Goal: Information Seeking & Learning: Learn about a topic

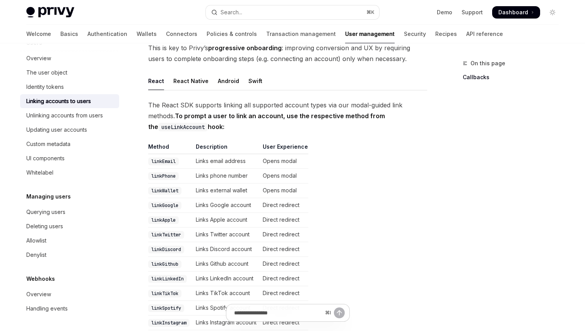
scroll to position [85, 0]
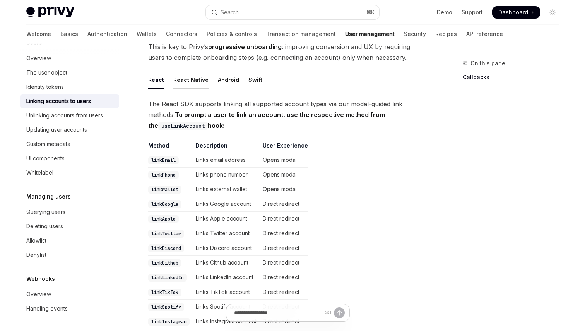
click at [190, 82] on div "React Native" at bounding box center [190, 80] width 35 height 18
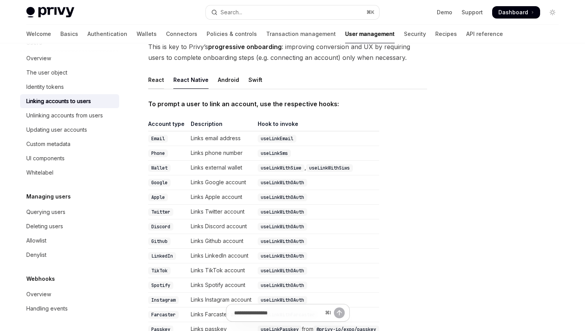
click at [157, 79] on div "React" at bounding box center [156, 80] width 16 height 18
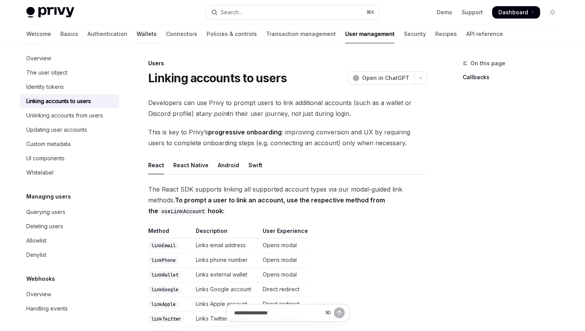
click at [137, 35] on link "Wallets" at bounding box center [147, 34] width 20 height 19
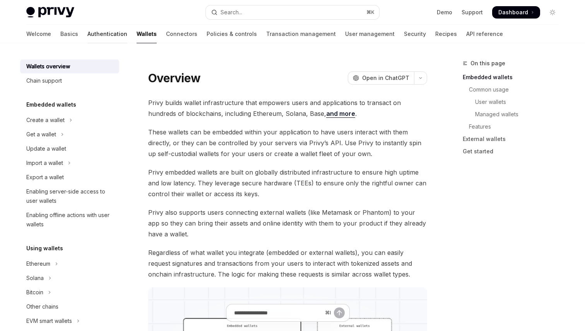
click at [87, 32] on link "Authentication" at bounding box center [107, 34] width 40 height 19
type textarea "*"
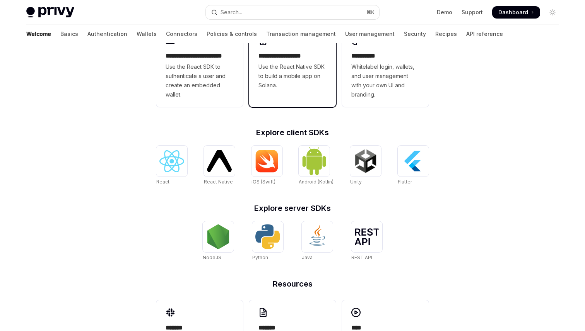
scroll to position [283, 0]
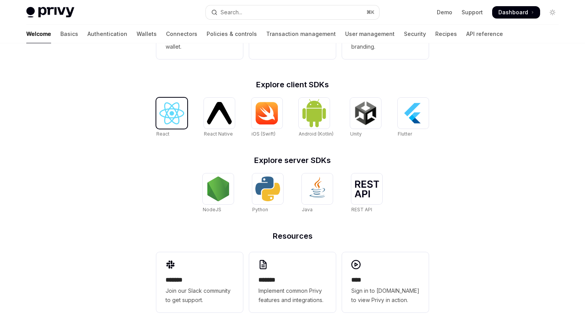
click at [171, 126] on div at bounding box center [171, 113] width 31 height 31
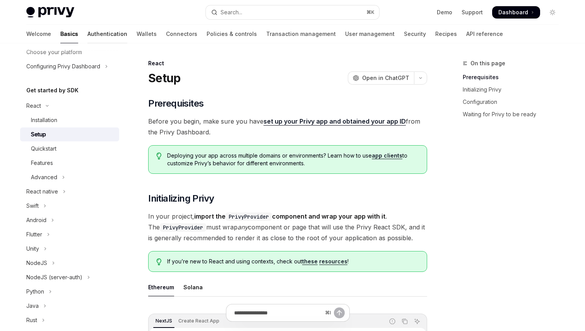
click at [87, 25] on link "Authentication" at bounding box center [107, 34] width 40 height 19
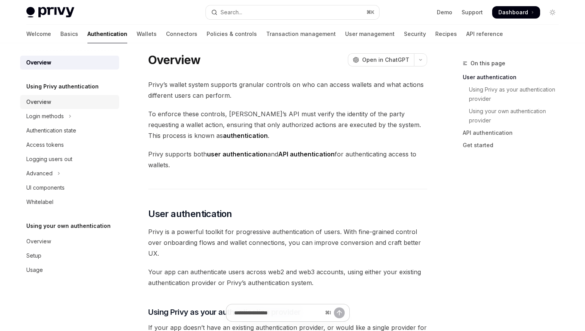
scroll to position [13, 0]
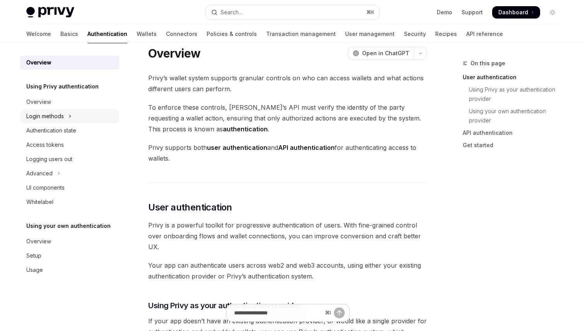
click at [88, 116] on button "Login methods" at bounding box center [69, 116] width 99 height 14
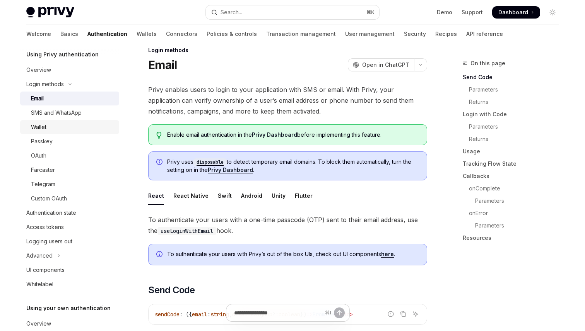
scroll to position [33, 0]
click at [54, 133] on link "Wallet" at bounding box center [69, 126] width 99 height 14
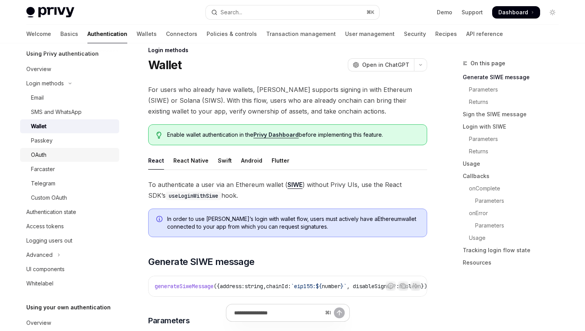
click at [56, 149] on link "OAuth" at bounding box center [69, 155] width 99 height 14
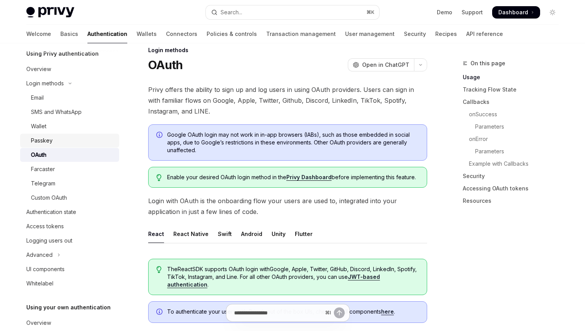
click at [54, 142] on div "Passkey" at bounding box center [73, 140] width 84 height 9
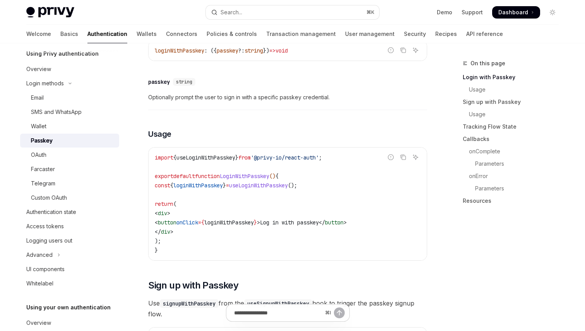
scroll to position [213, 0]
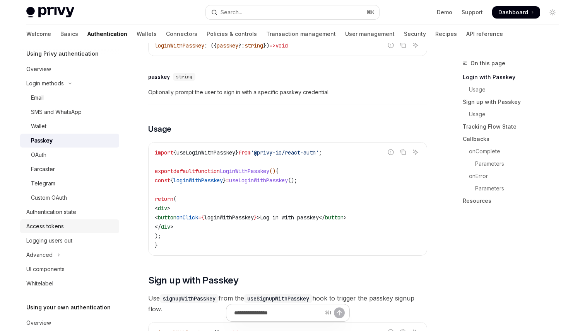
click at [49, 224] on div "Access tokens" at bounding box center [45, 226] width 38 height 9
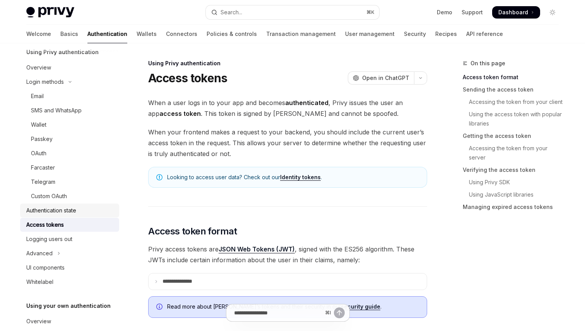
scroll to position [32, 0]
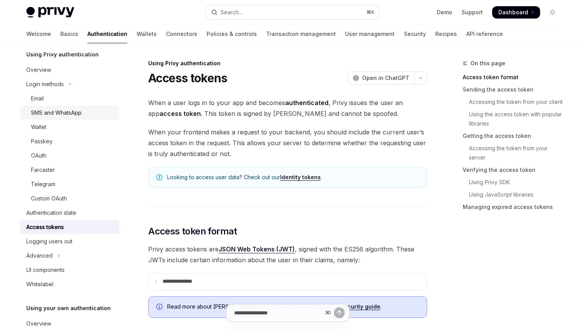
click at [41, 106] on link "SMS and WhatsApp" at bounding box center [69, 113] width 99 height 14
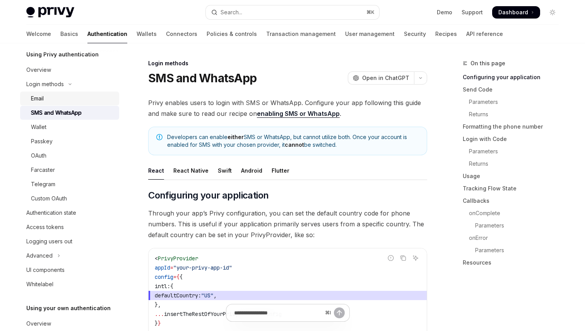
click at [36, 102] on div "Email" at bounding box center [37, 98] width 13 height 9
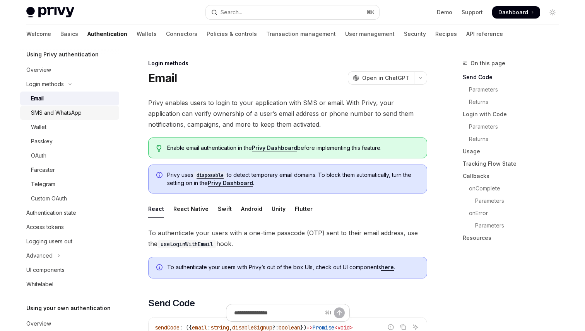
click at [90, 111] on div "SMS and WhatsApp" at bounding box center [73, 112] width 84 height 9
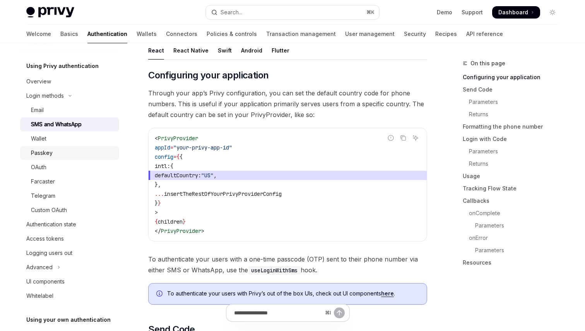
scroll to position [22, 0]
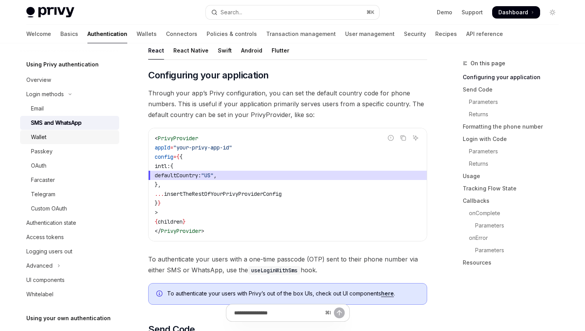
click at [73, 137] on div "Wallet" at bounding box center [73, 137] width 84 height 9
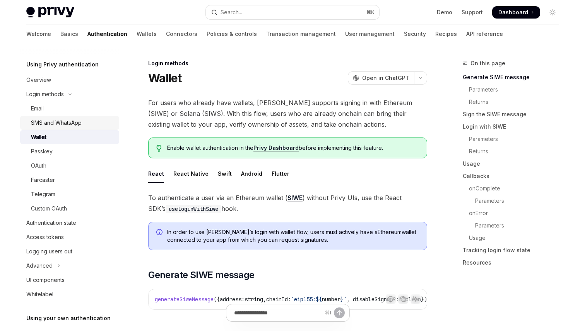
click at [61, 126] on div "SMS and WhatsApp" at bounding box center [56, 122] width 51 height 9
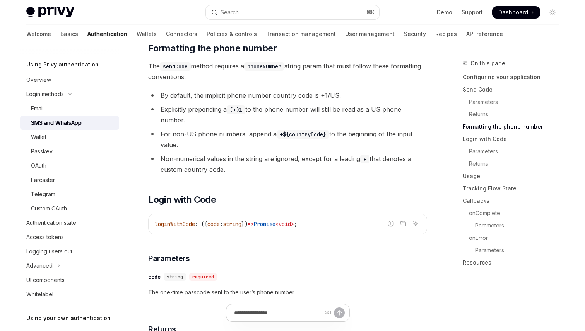
scroll to position [645, 0]
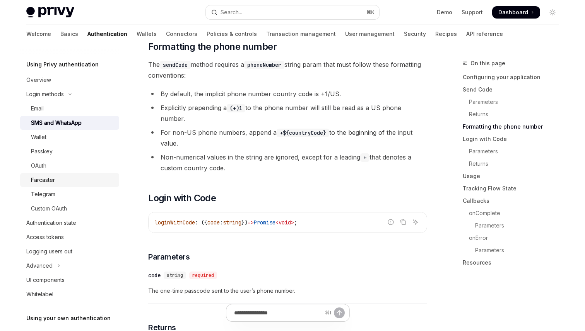
click at [65, 174] on link "Farcaster" at bounding box center [69, 180] width 99 height 14
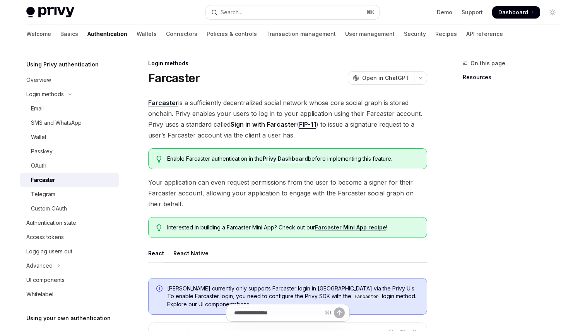
scroll to position [3, 0]
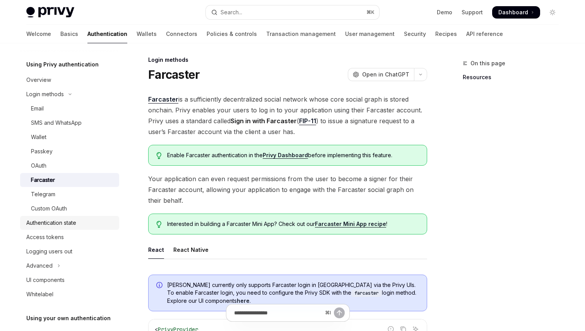
click at [53, 224] on div "Authentication state" at bounding box center [51, 222] width 50 height 9
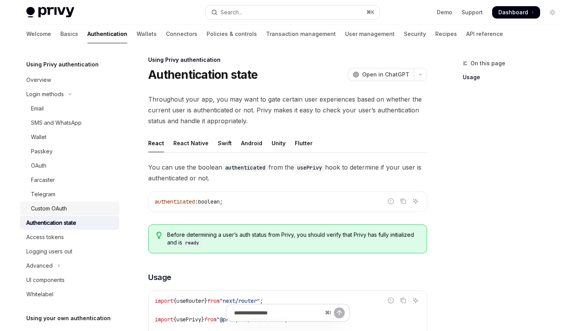
click at [55, 207] on div "Custom OAuth" at bounding box center [49, 208] width 36 height 9
type textarea "*"
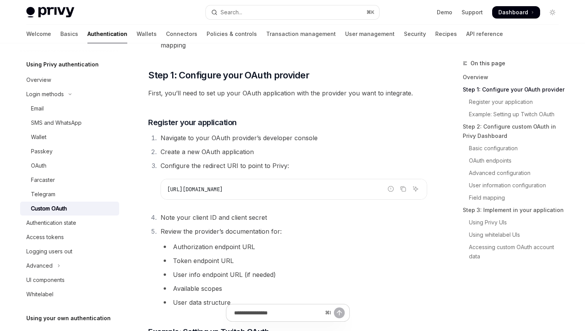
scroll to position [166, 0]
